Goal: Transaction & Acquisition: Purchase product/service

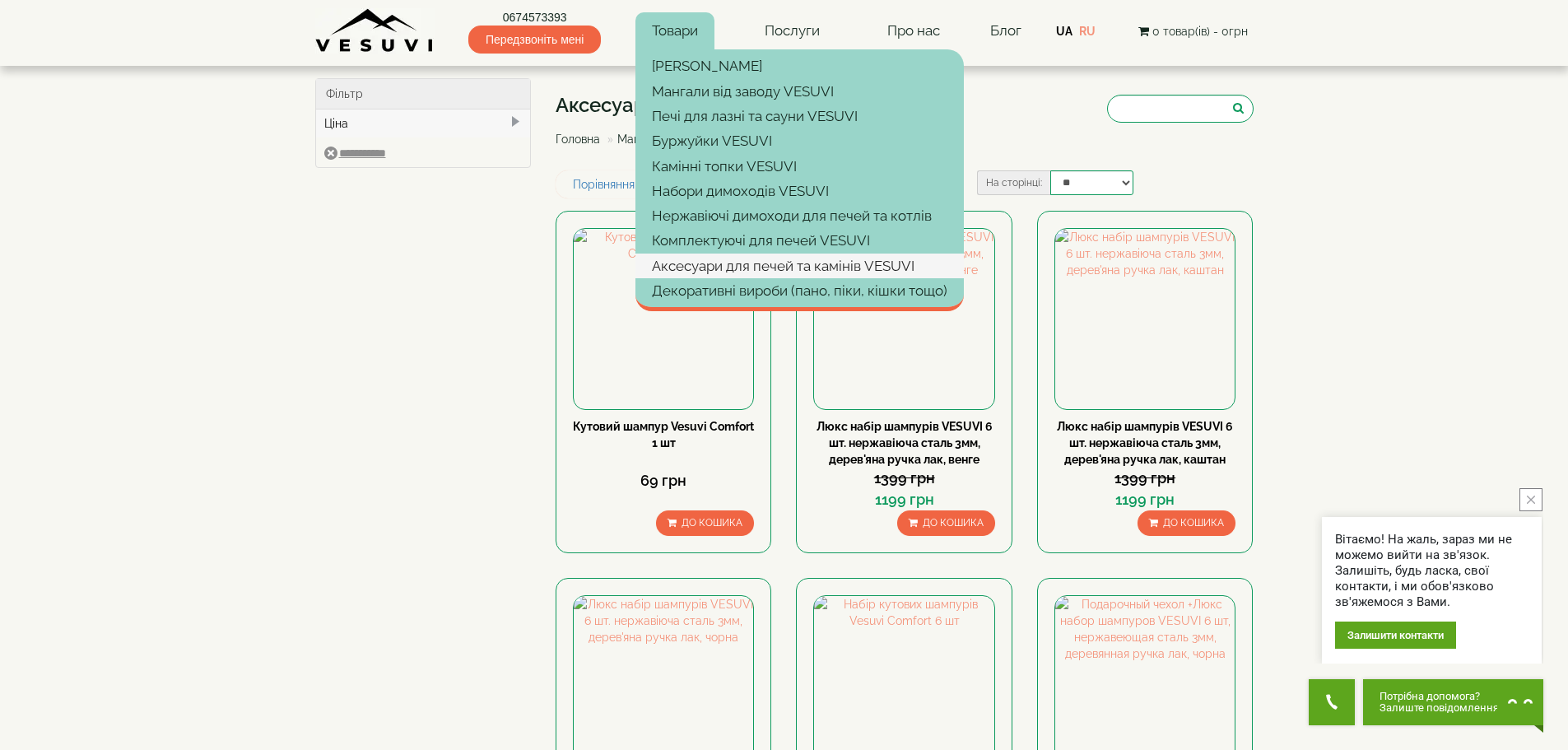
click at [734, 257] on link "Аксесуари для печей та камінів VESUVI" at bounding box center [800, 266] width 328 height 25
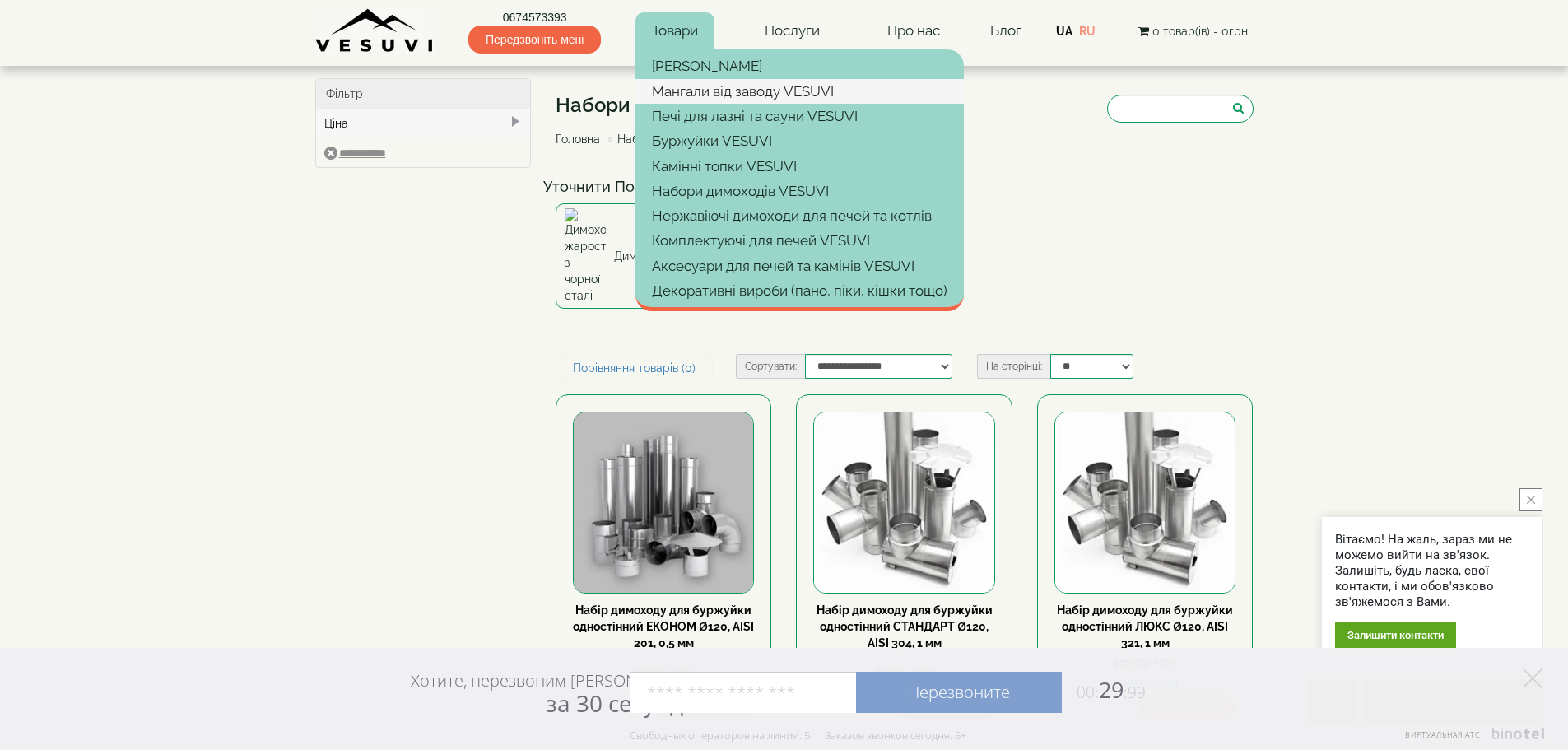
click at [731, 99] on link "Мангали від заводу VESUVI" at bounding box center [800, 91] width 328 height 25
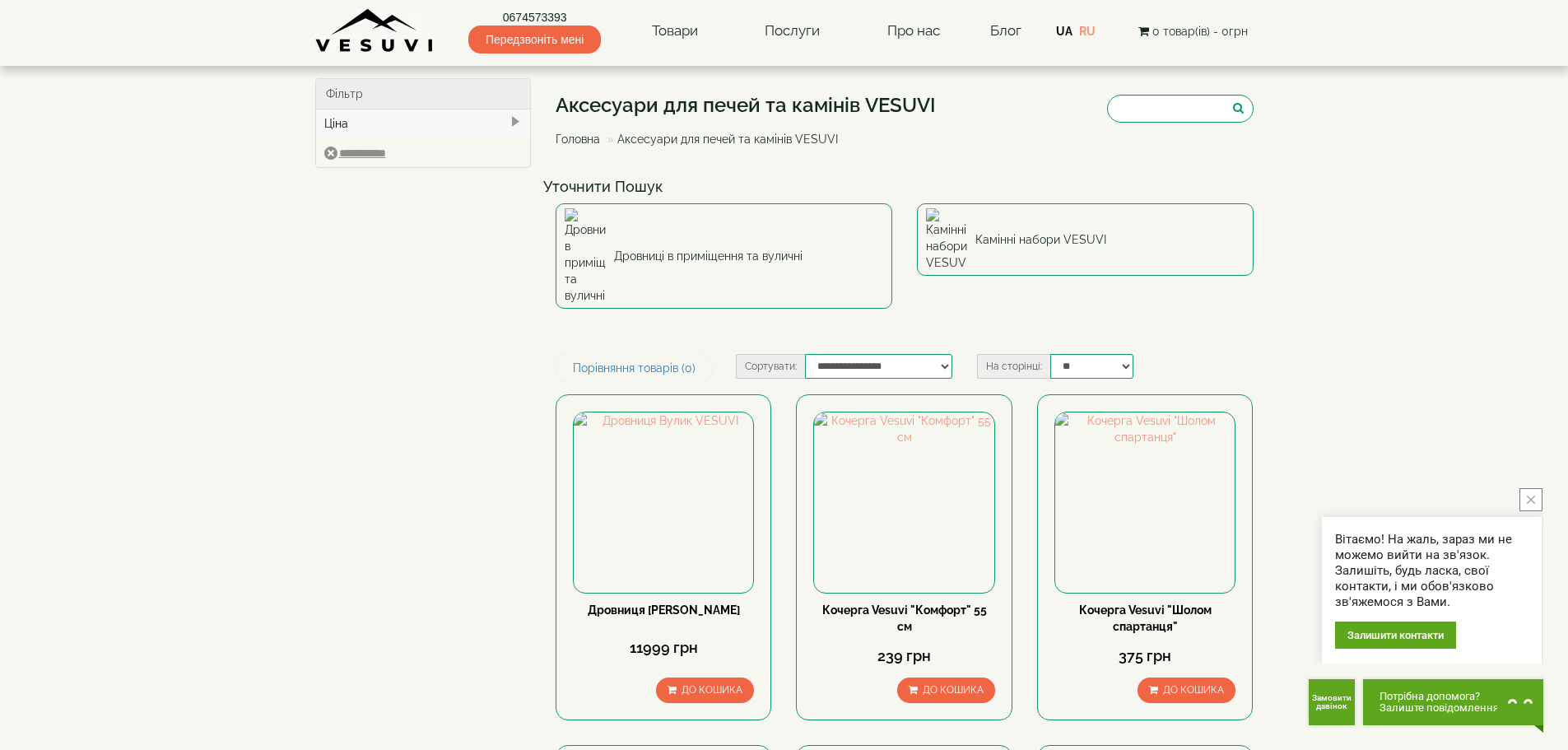
click at [1541, 501] on button "close button" at bounding box center [1531, 499] width 23 height 23
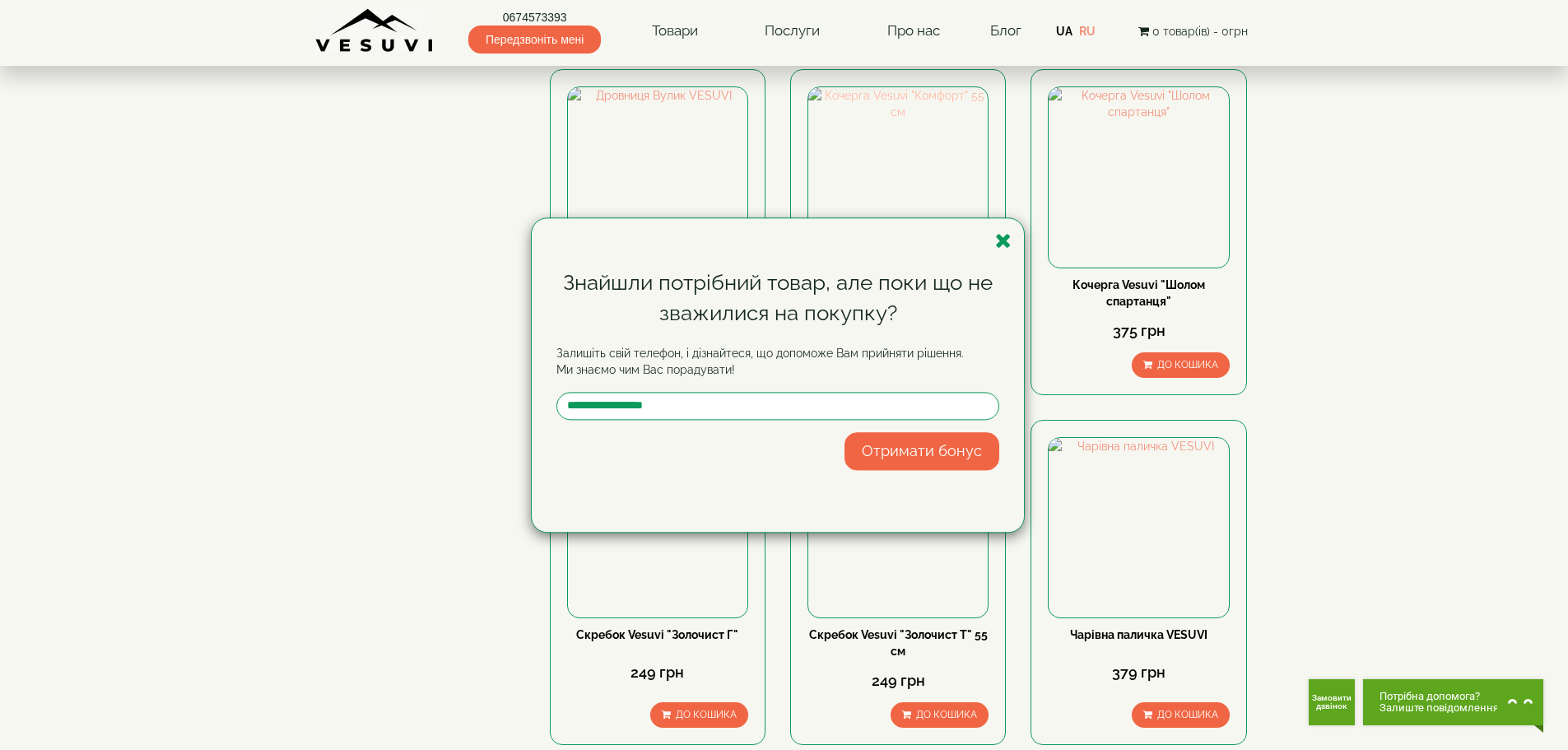
scroll to position [336, 0]
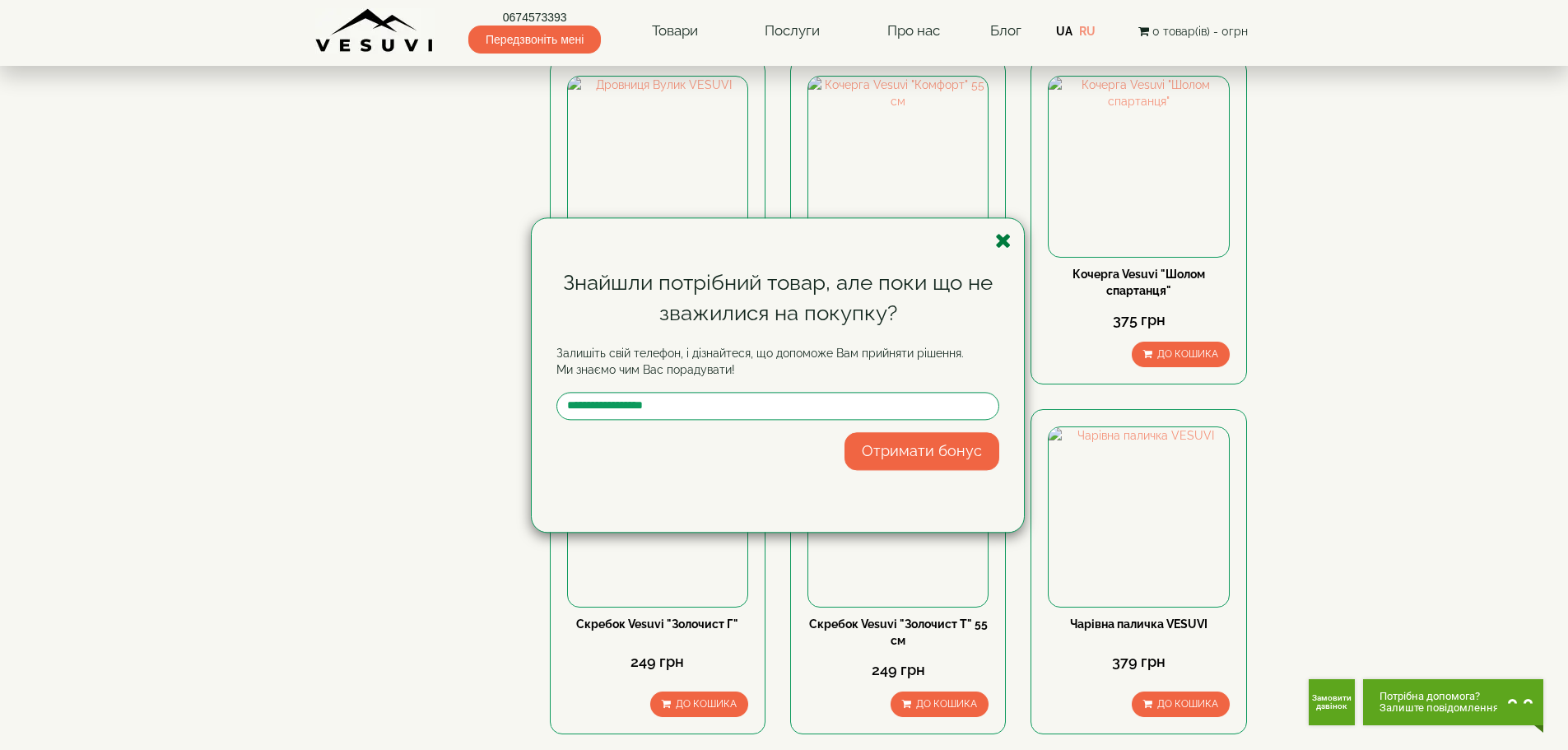
click at [1009, 239] on icon "button" at bounding box center [1003, 241] width 16 height 21
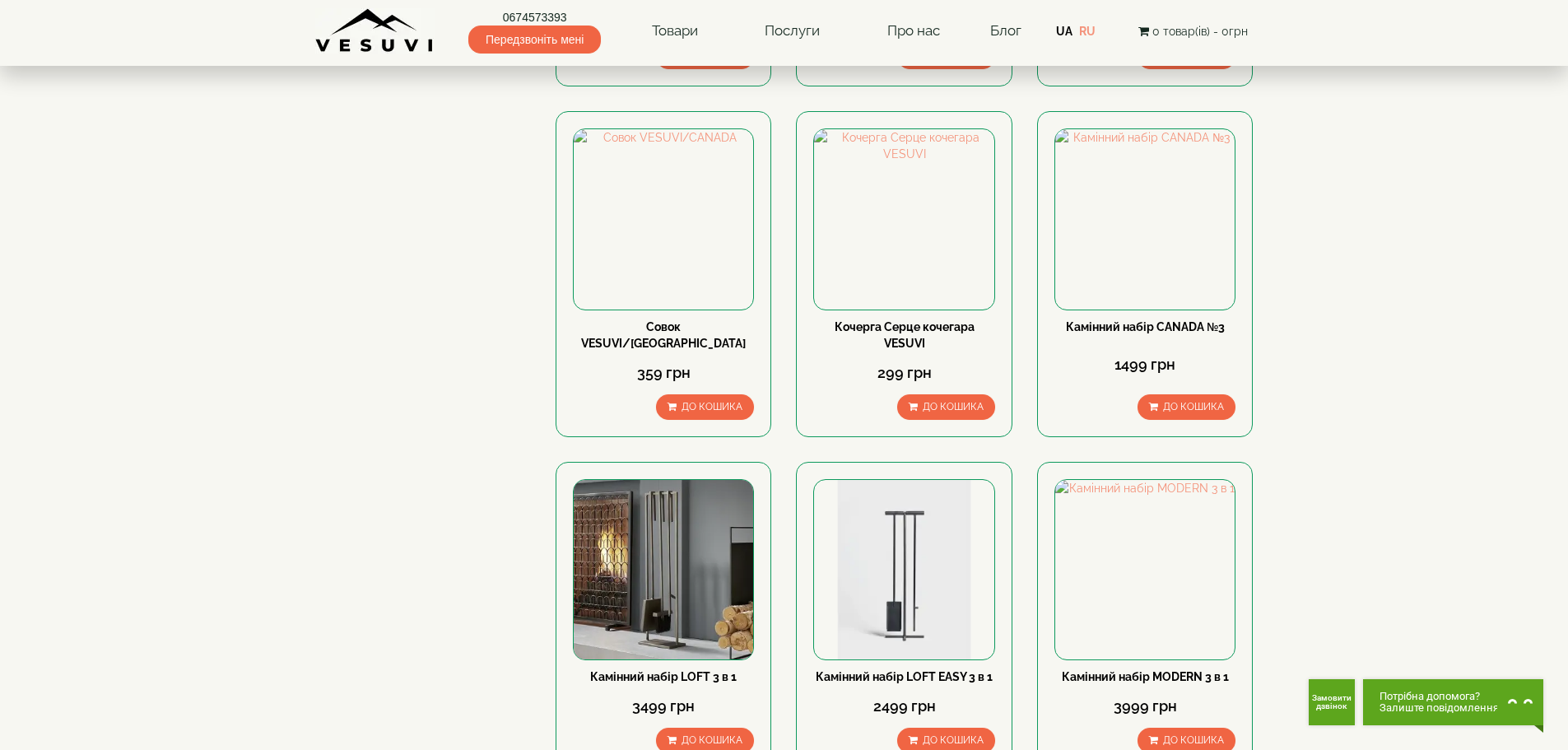
scroll to position [1413, 0]
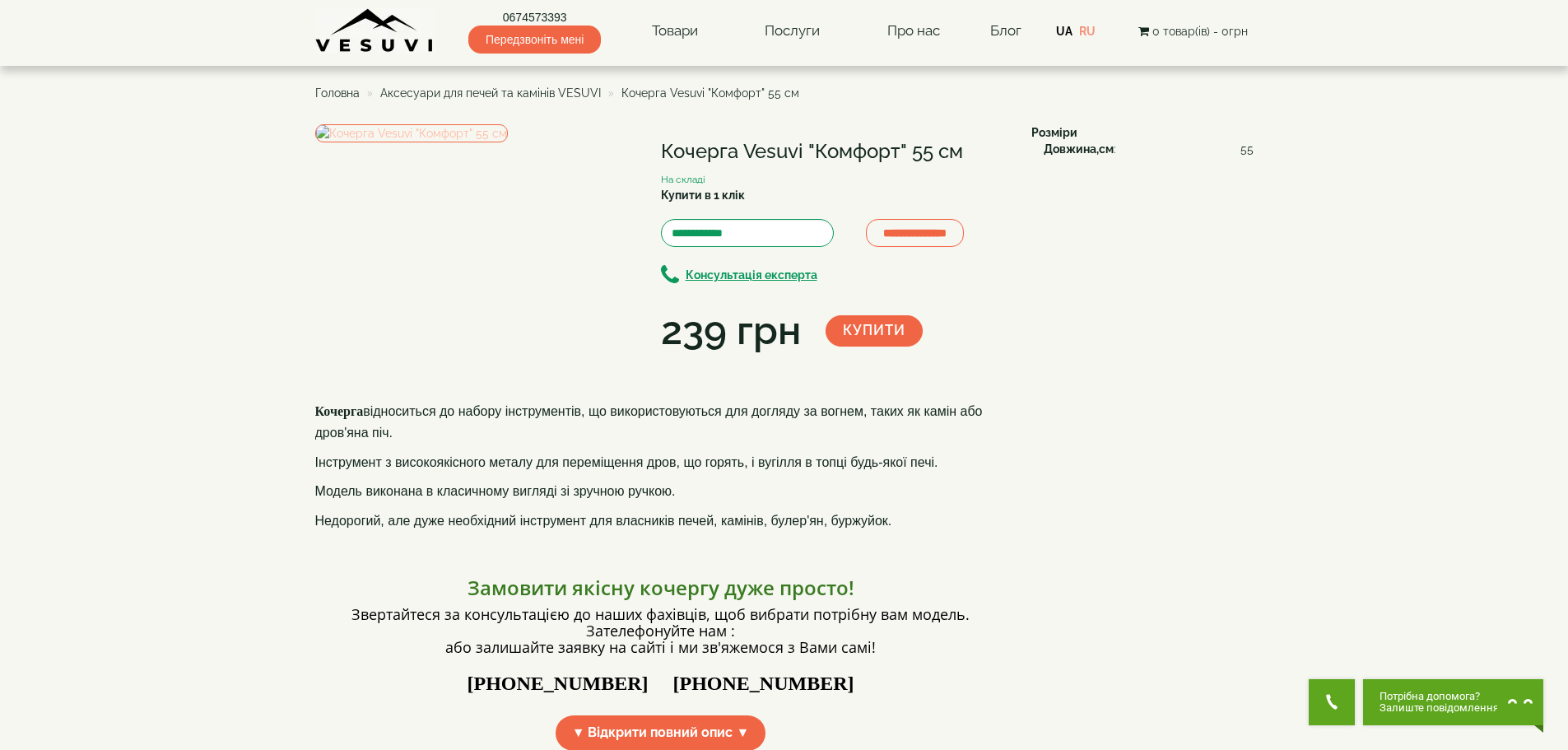
click at [508, 142] on img at bounding box center [411, 133] width 193 height 18
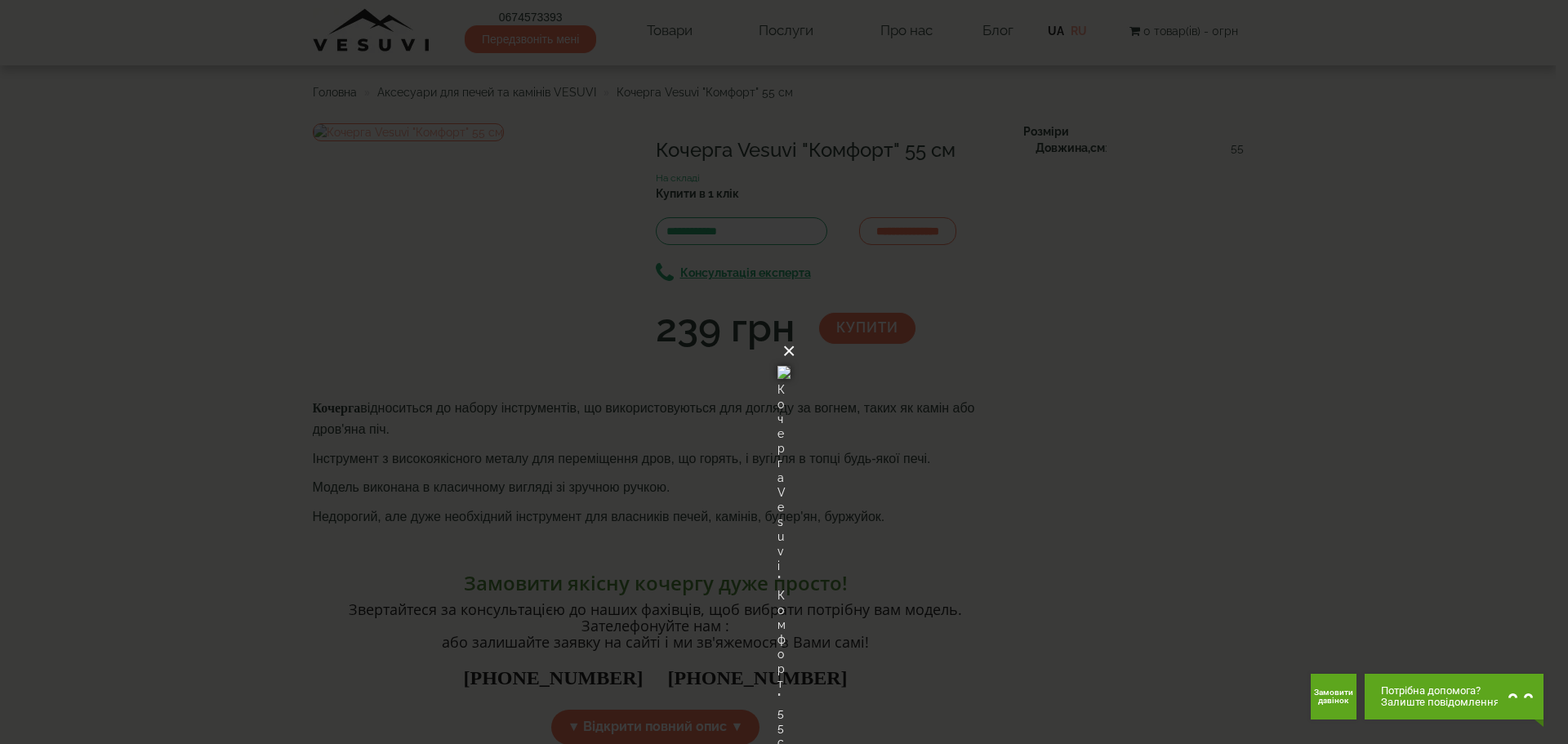
click at [796, 333] on button "×" at bounding box center [789, 351] width 13 height 36
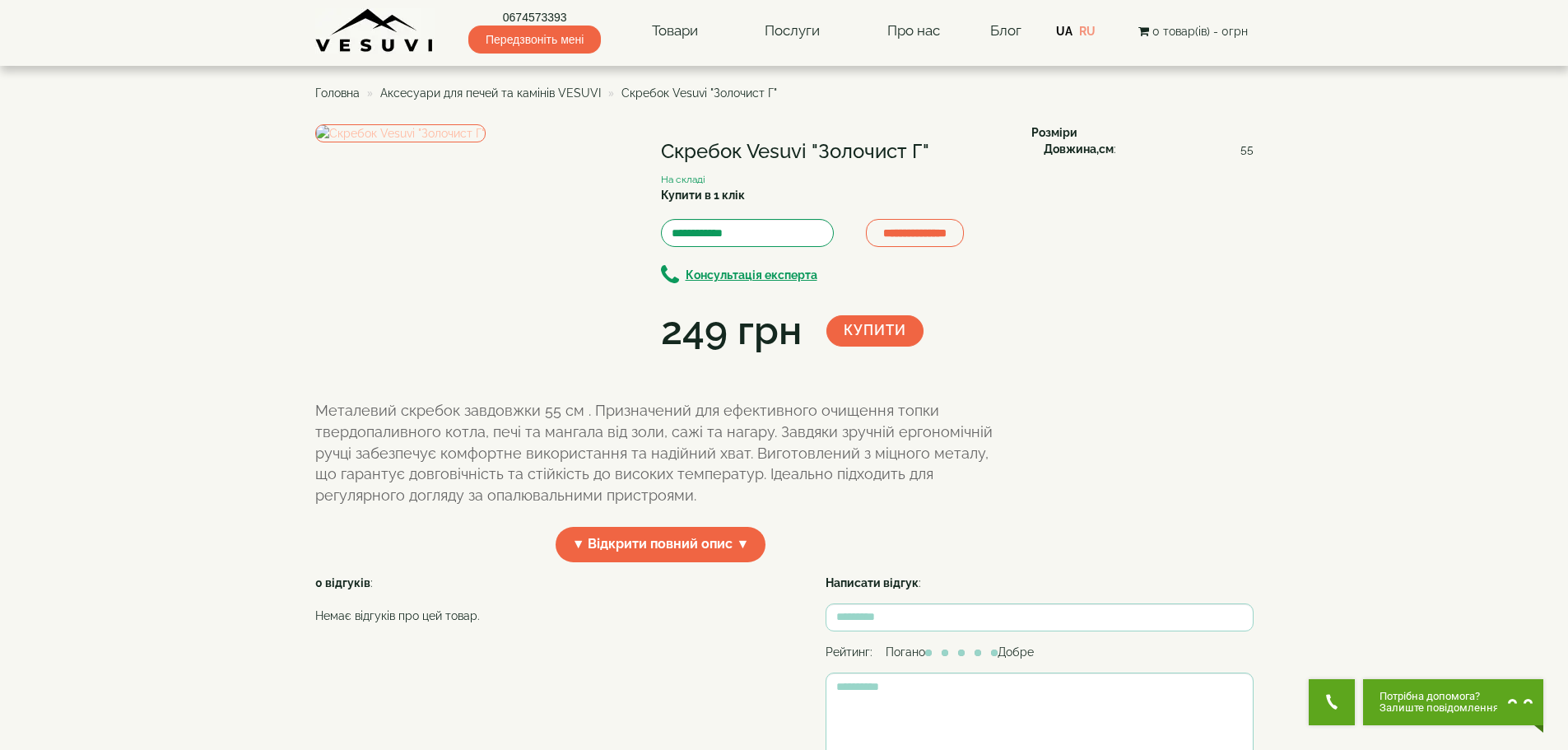
click at [486, 142] on img at bounding box center [401, 133] width 171 height 18
